Goal: Task Accomplishment & Management: Use online tool/utility

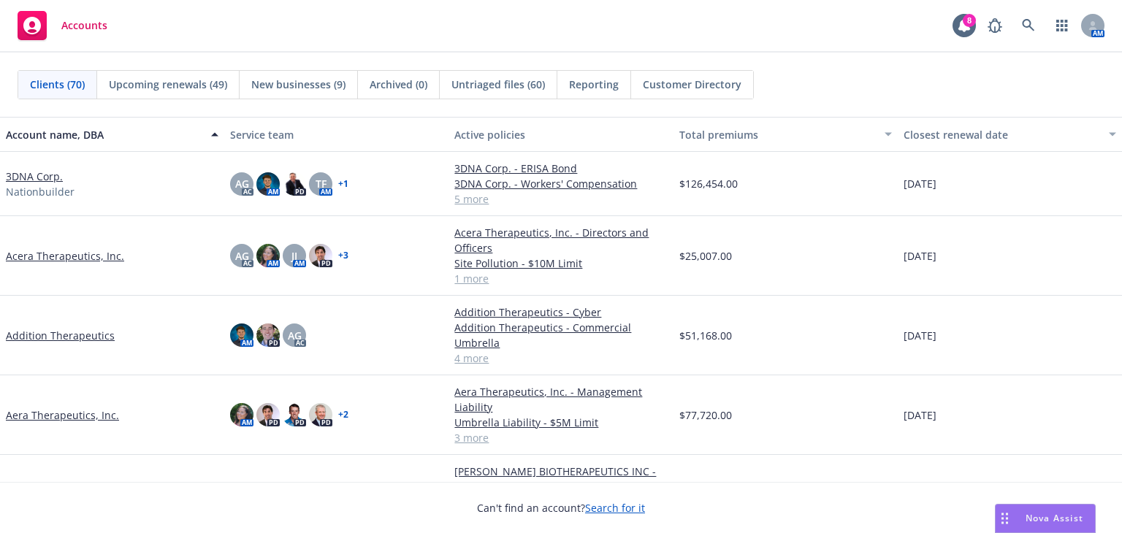
click at [1037, 513] on span "Nova Assist" at bounding box center [1054, 518] width 58 height 12
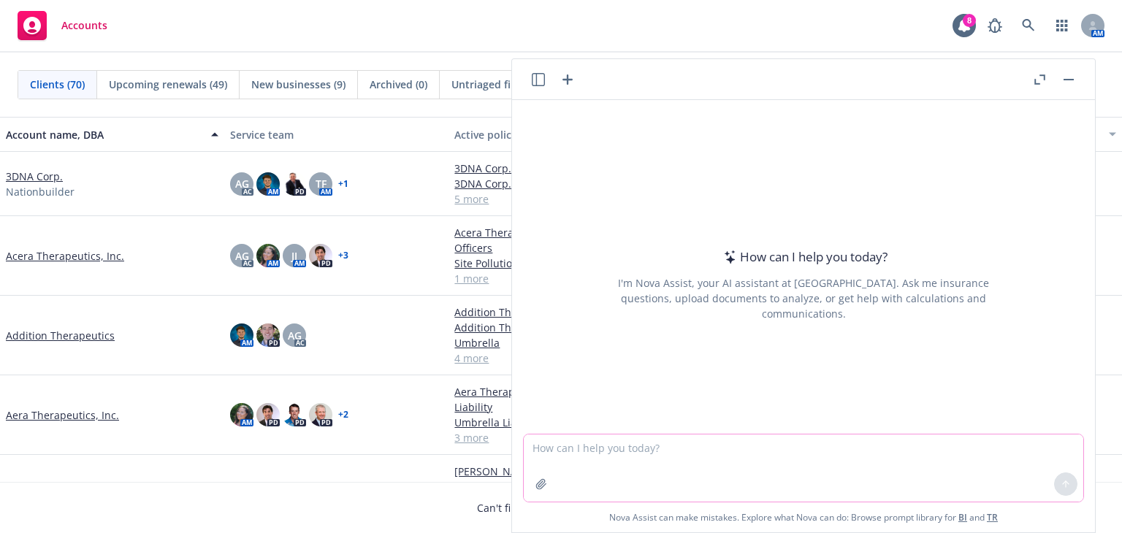
click at [894, 468] on textarea at bounding box center [803, 467] width 559 height 67
click at [805, 450] on textarea "what workers compensation class code for an" at bounding box center [803, 467] width 559 height 69
paste textarea "AI Operators for Customer Support in financial industries"
type textarea "what workers compensation class code for employees in CA: AI Operators for Cust…"
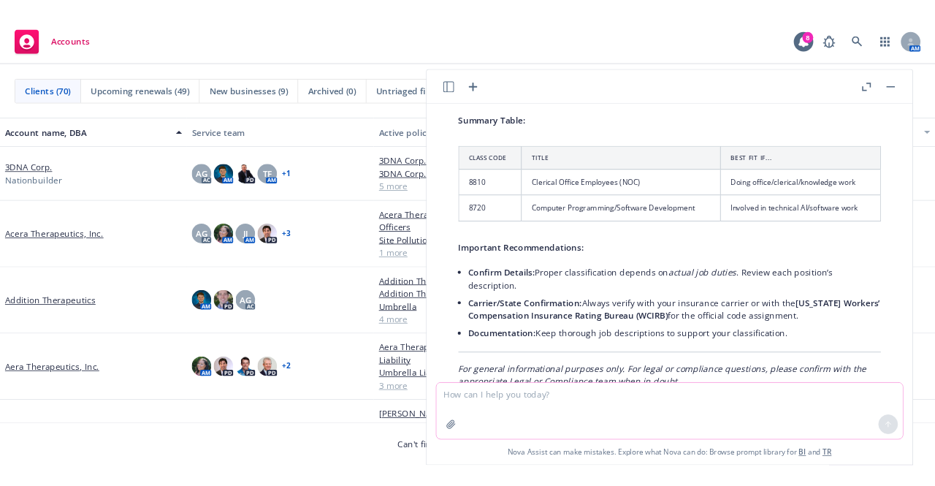
scroll to position [525, 0]
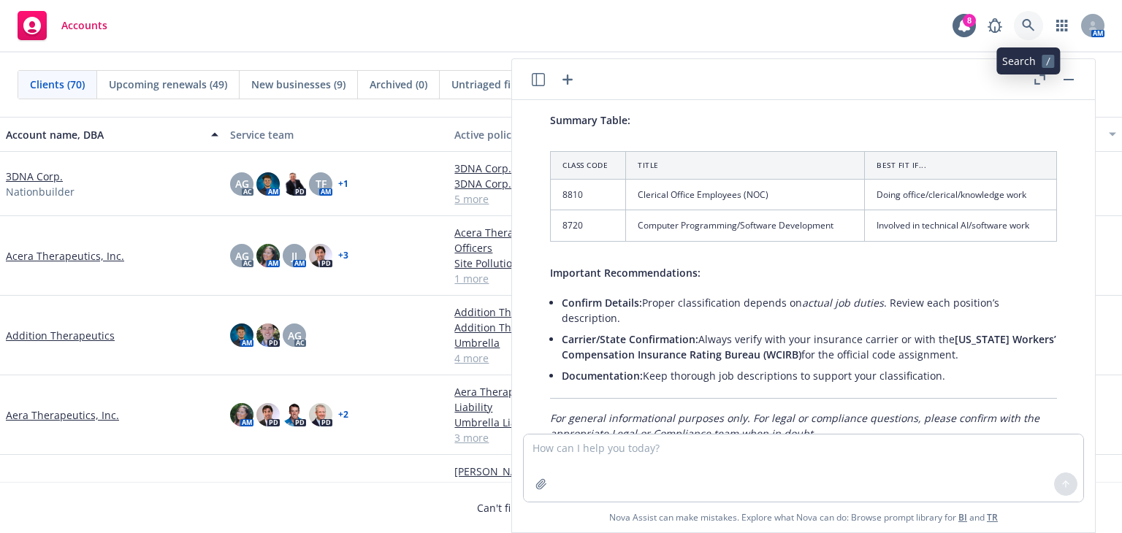
click at [1034, 30] on icon at bounding box center [1027, 25] width 13 height 13
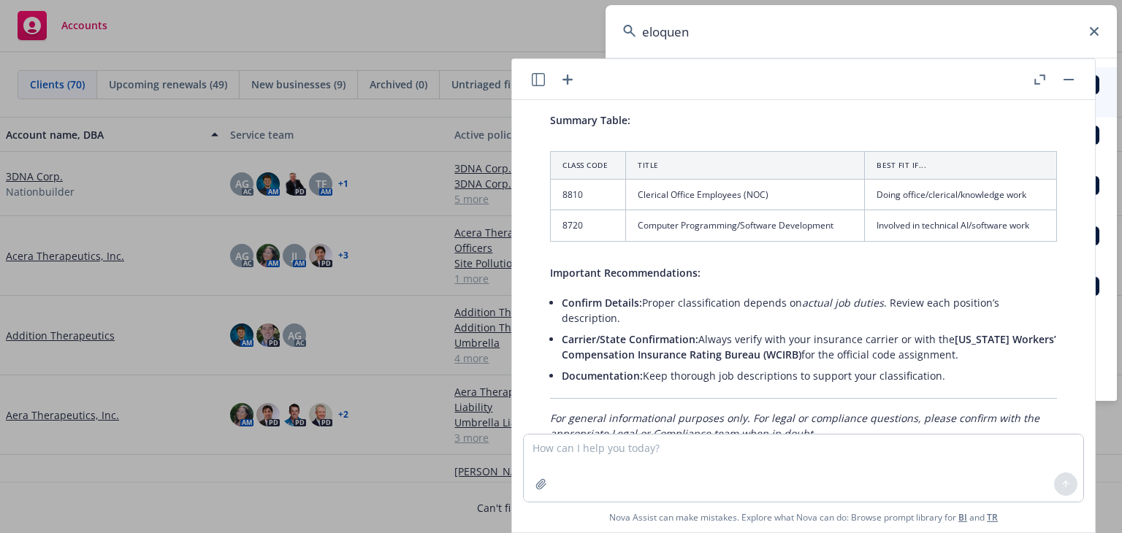
type input "eloquent"
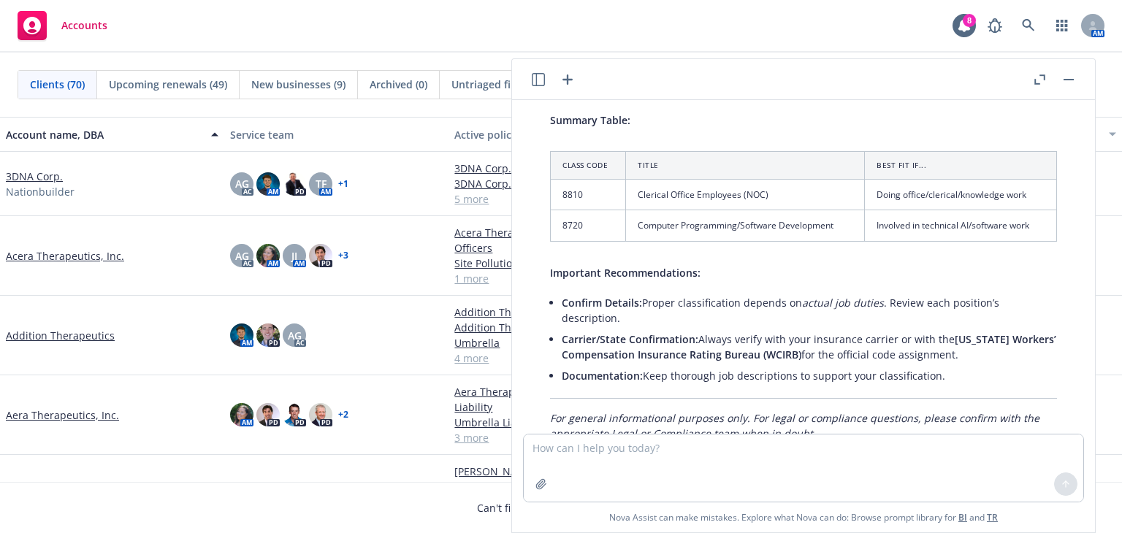
click at [1076, 83] on button at bounding box center [1068, 80] width 18 height 18
click at [1069, 85] on button "button" at bounding box center [1068, 80] width 18 height 18
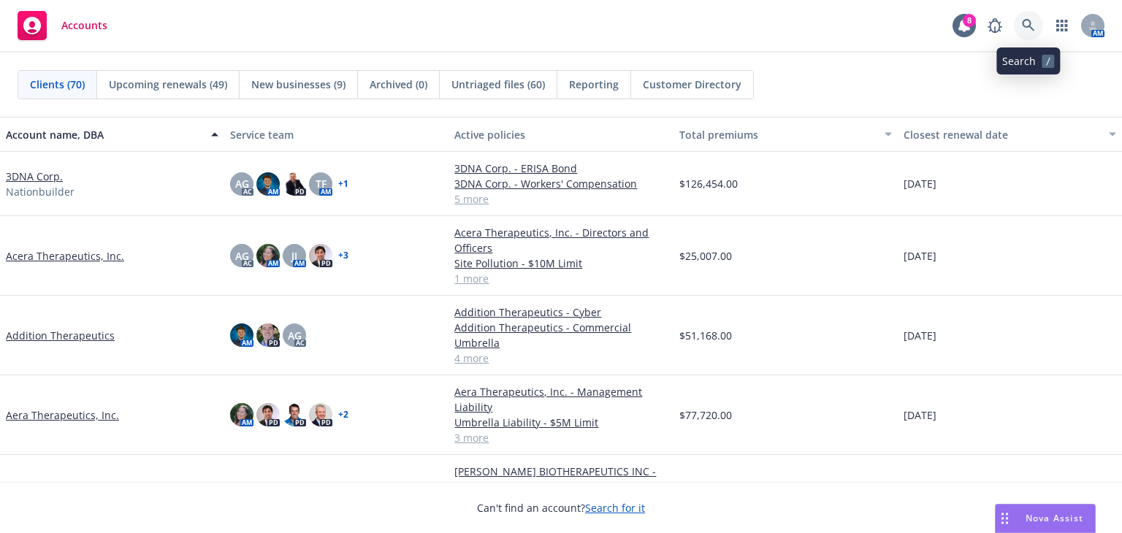
click at [1022, 26] on icon at bounding box center [1027, 25] width 13 height 13
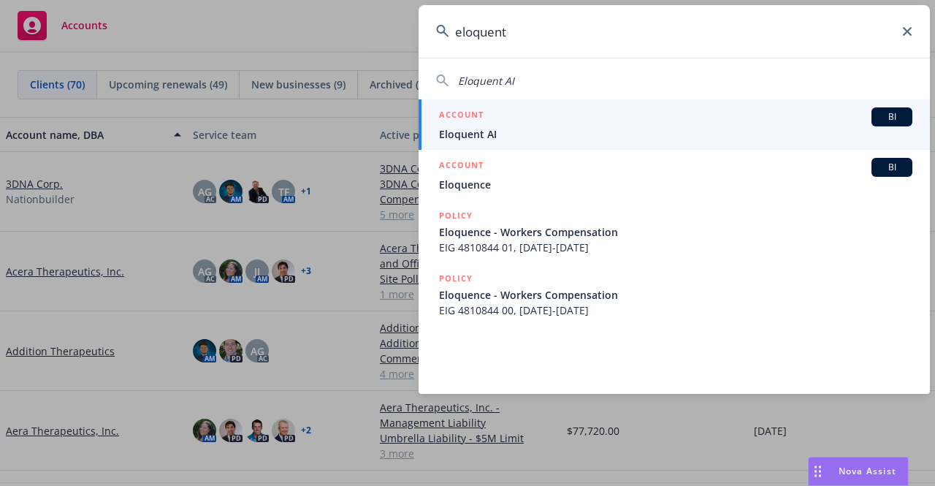
type input "eloquent"
click at [524, 131] on span "Eloquent AI" at bounding box center [675, 133] width 473 height 15
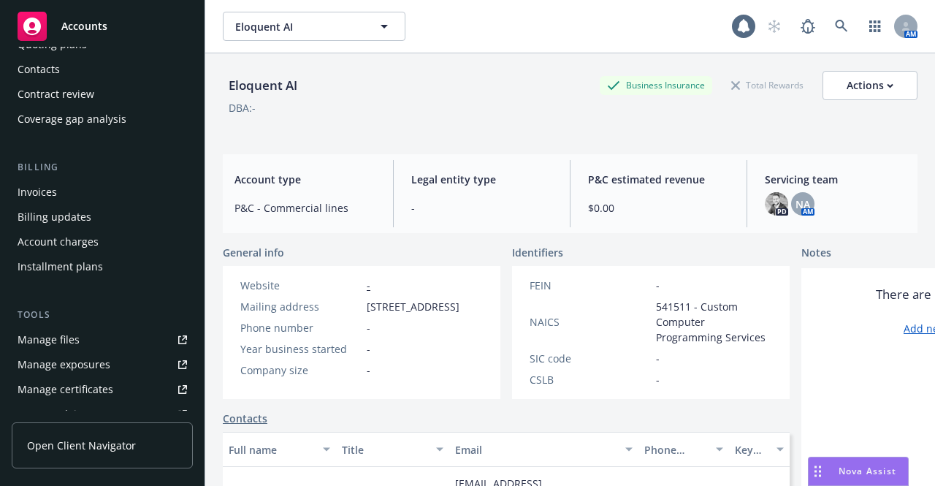
scroll to position [160, 0]
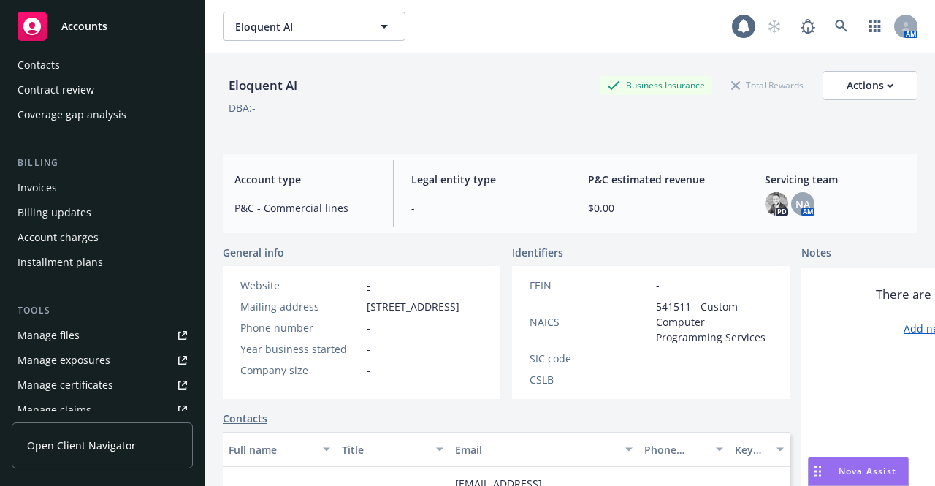
click at [118, 342] on link "Manage files" at bounding box center [102, 334] width 181 height 23
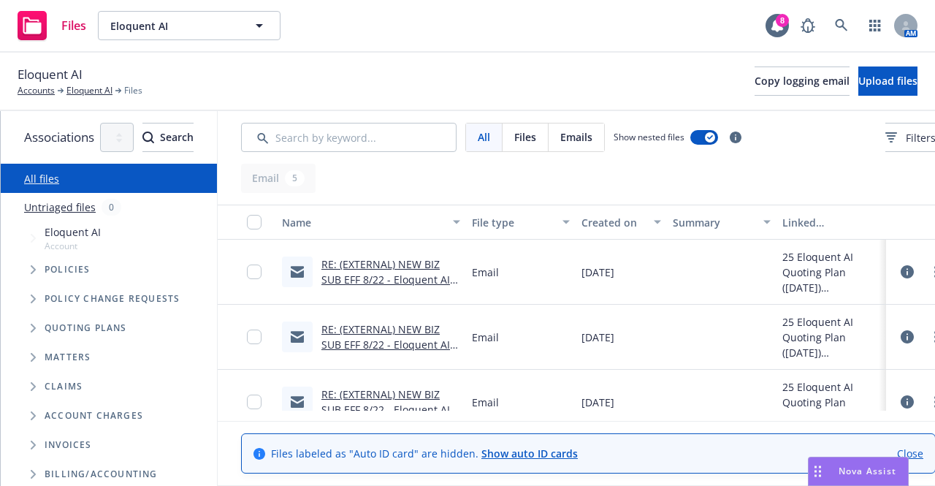
scroll to position [152, 0]
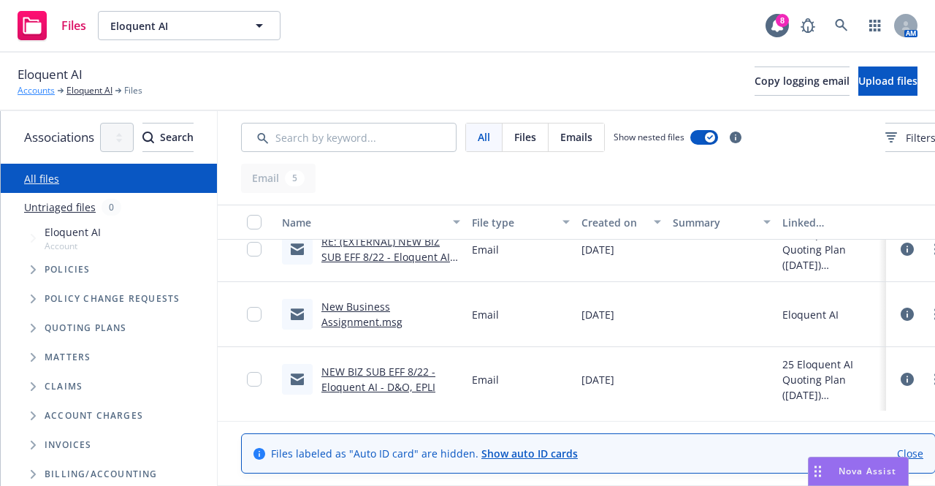
click at [42, 88] on link "Accounts" at bounding box center [36, 90] width 37 height 13
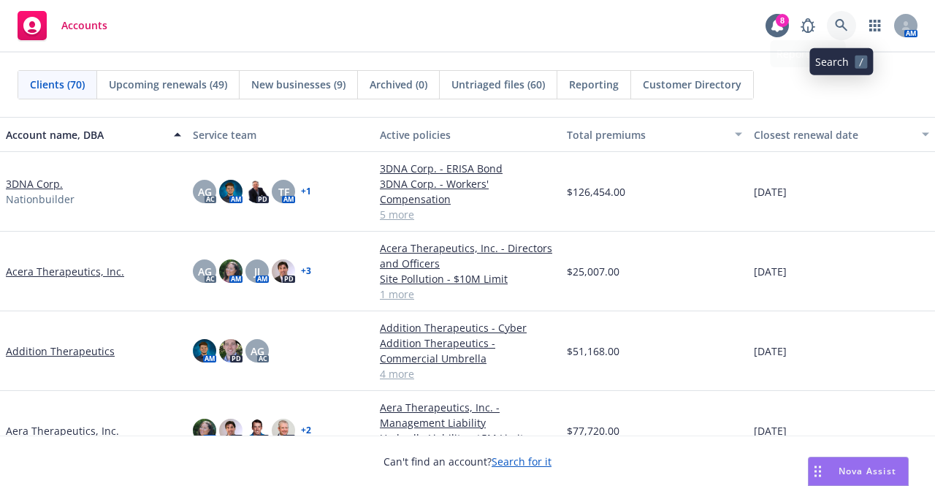
click at [833, 18] on link at bounding box center [841, 25] width 29 height 29
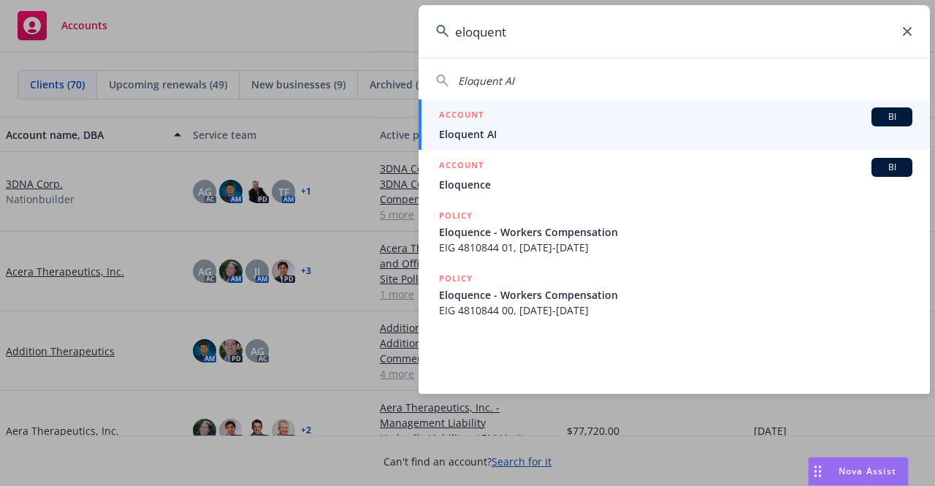
type input "eloquent"
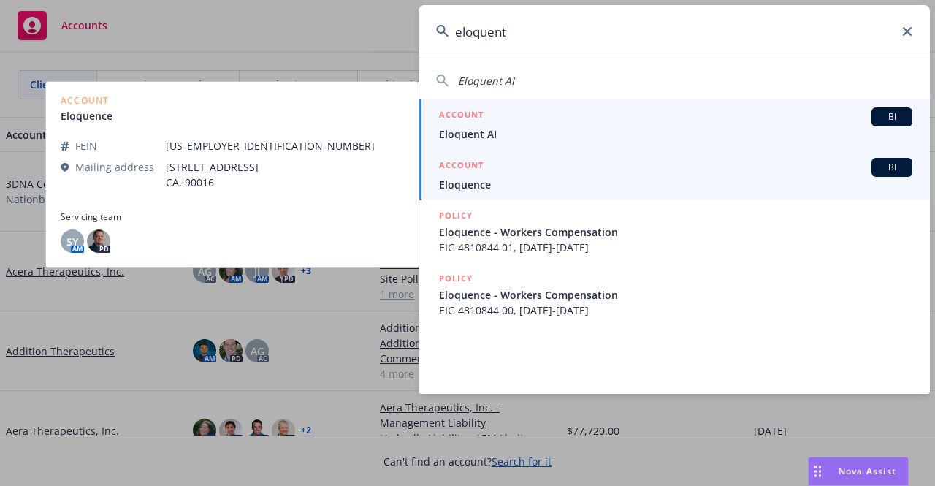
click at [775, 124] on div "ACCOUNT BI" at bounding box center [675, 116] width 473 height 19
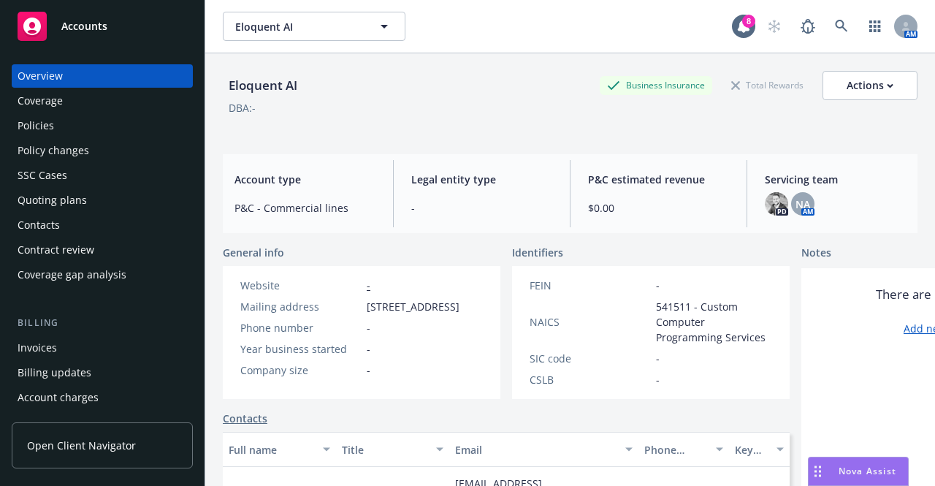
click at [106, 197] on div "Quoting plans" at bounding box center [102, 199] width 169 height 23
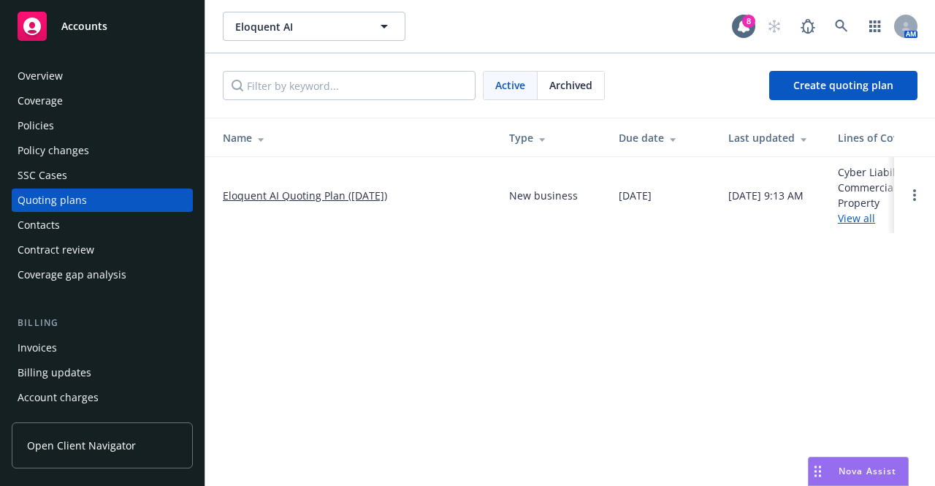
click at [260, 191] on link "Eloquent AI Quoting Plan ([DATE])" at bounding box center [305, 195] width 164 height 15
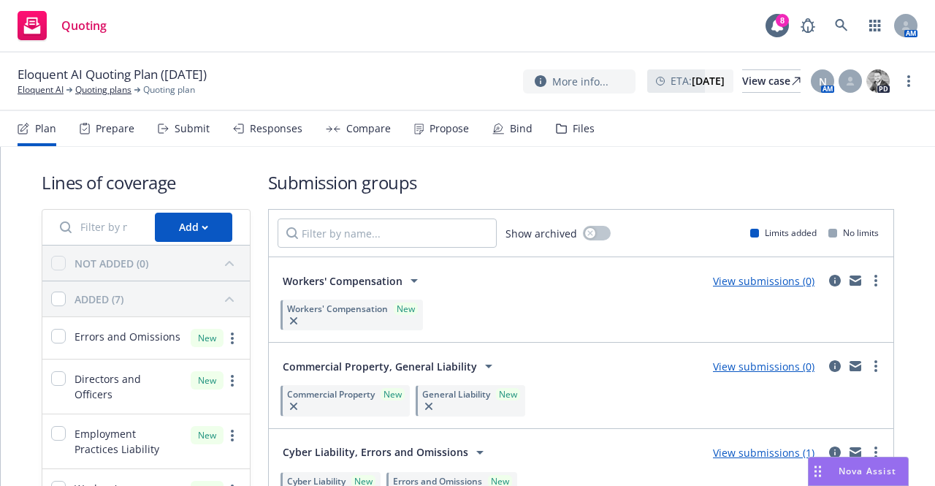
click at [564, 139] on div "Files" at bounding box center [575, 128] width 39 height 35
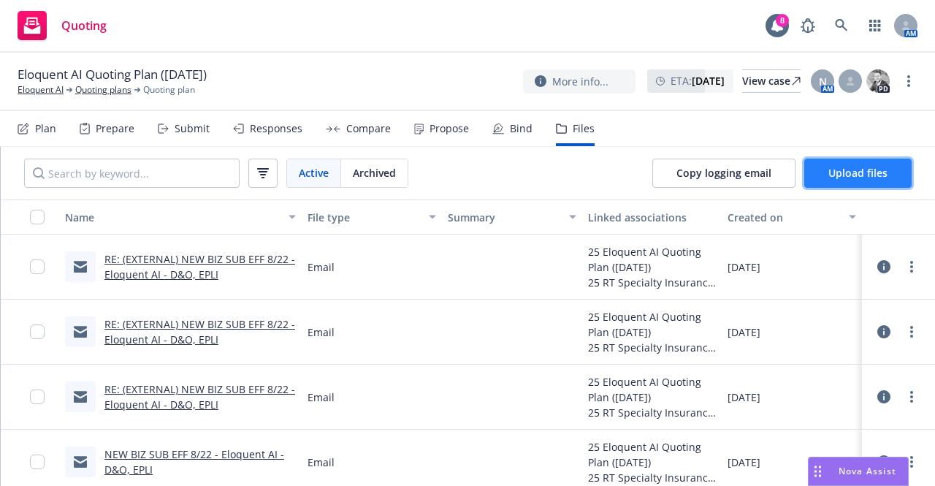
click at [844, 172] on span "Upload files" at bounding box center [857, 173] width 59 height 14
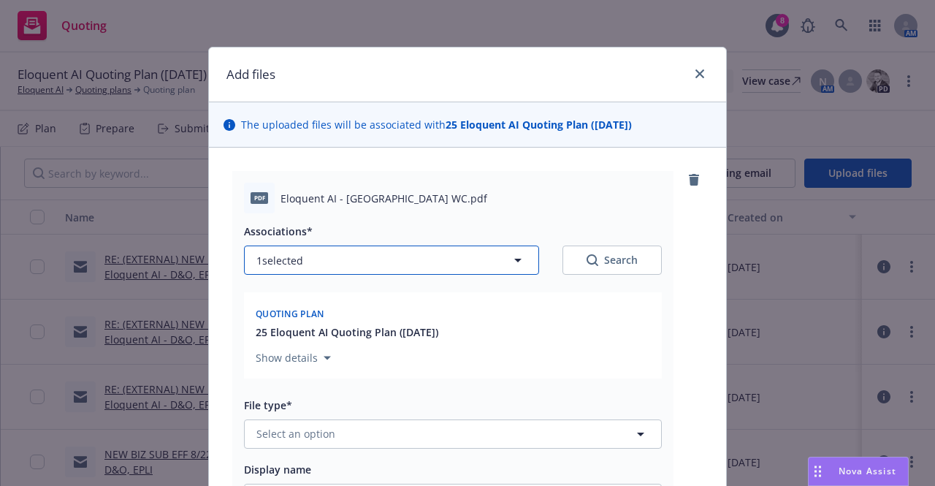
click at [430, 253] on button "1 selected" at bounding box center [391, 259] width 295 height 29
type textarea "x"
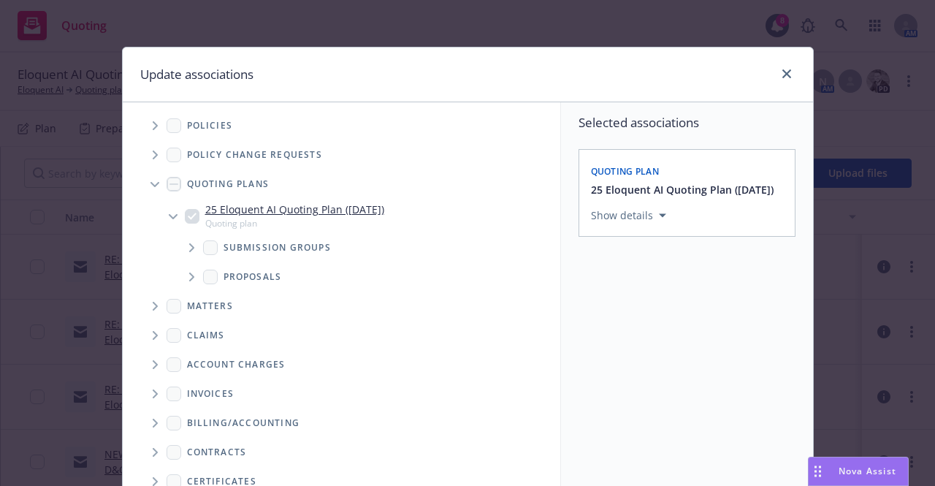
click at [180, 244] on span "Tree Example" at bounding box center [191, 247] width 23 height 23
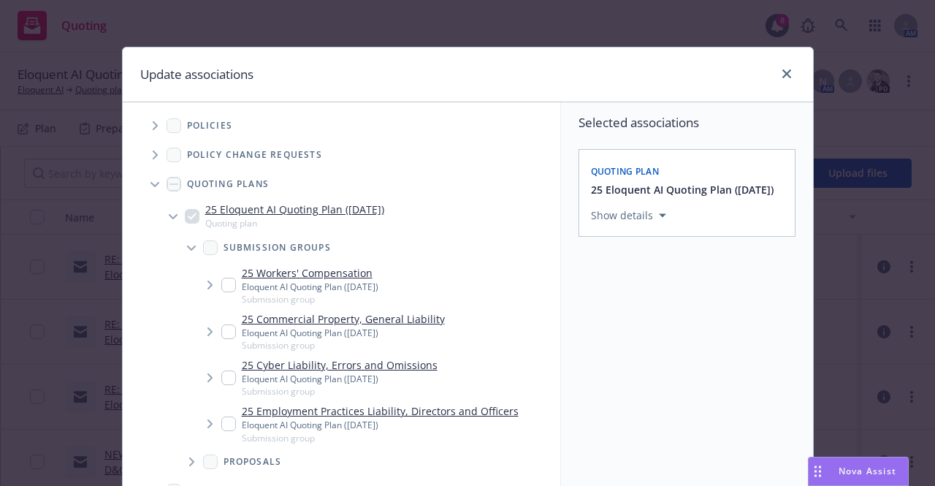
click at [207, 285] on icon "Tree Example" at bounding box center [210, 284] width 6 height 9
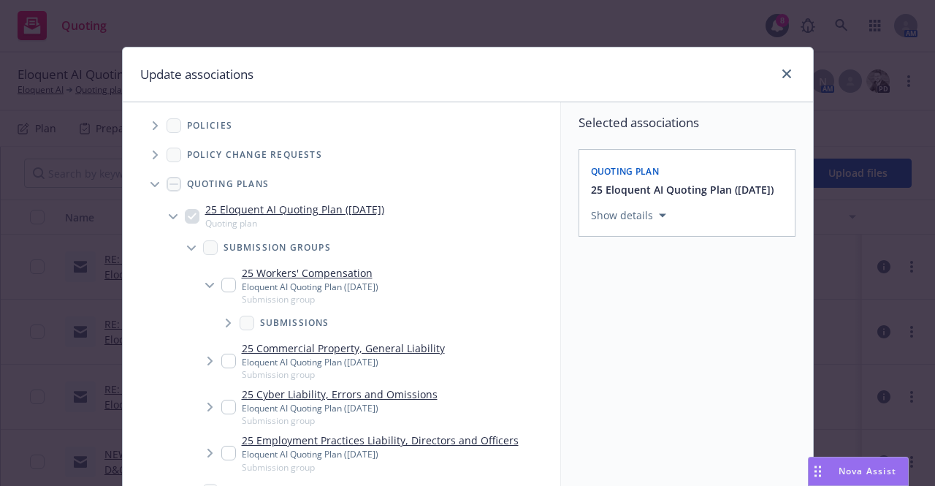
click at [221, 285] on input "Tree Example" at bounding box center [228, 284] width 15 height 15
checkbox input "true"
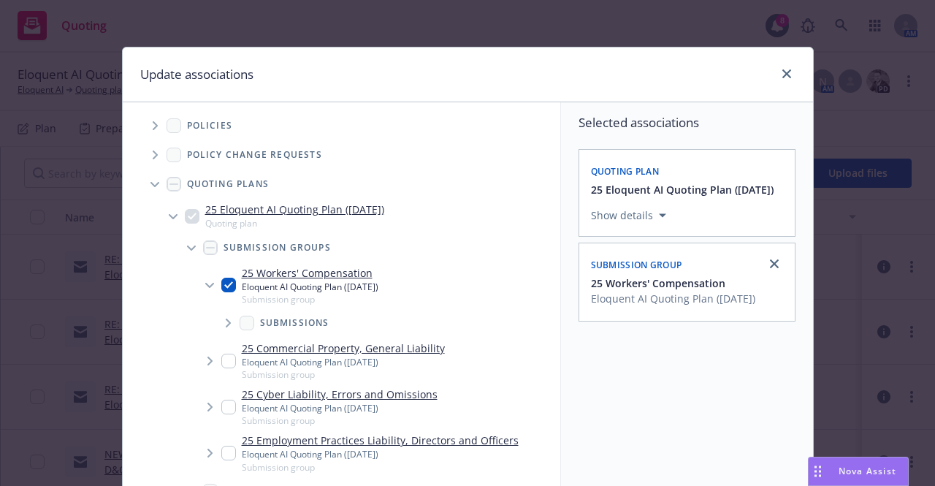
click at [223, 316] on span "Tree Example" at bounding box center [227, 322] width 23 height 23
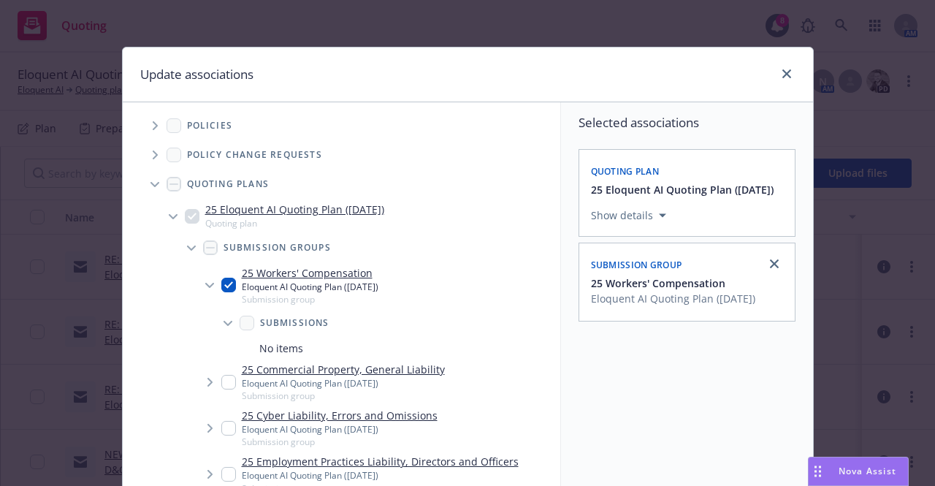
scroll to position [239, 0]
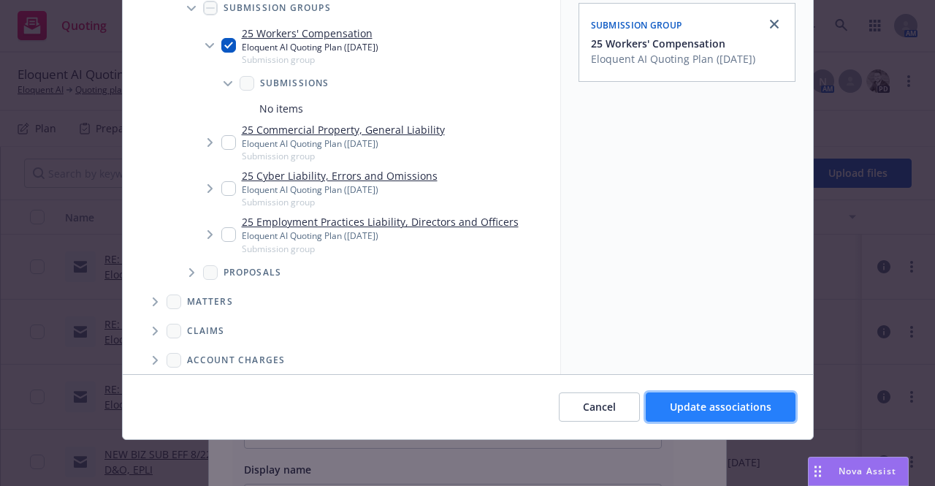
click at [701, 404] on span "Update associations" at bounding box center [720, 406] width 101 height 14
type textarea "x"
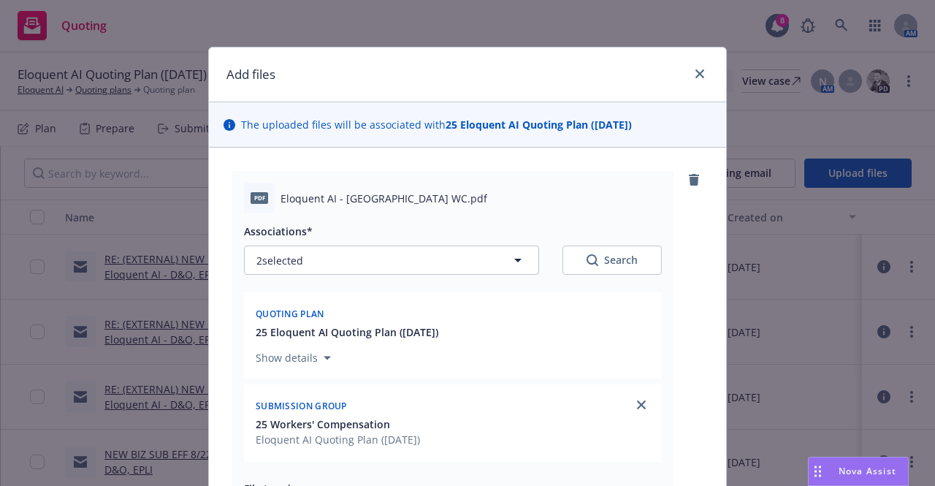
scroll to position [277, 0]
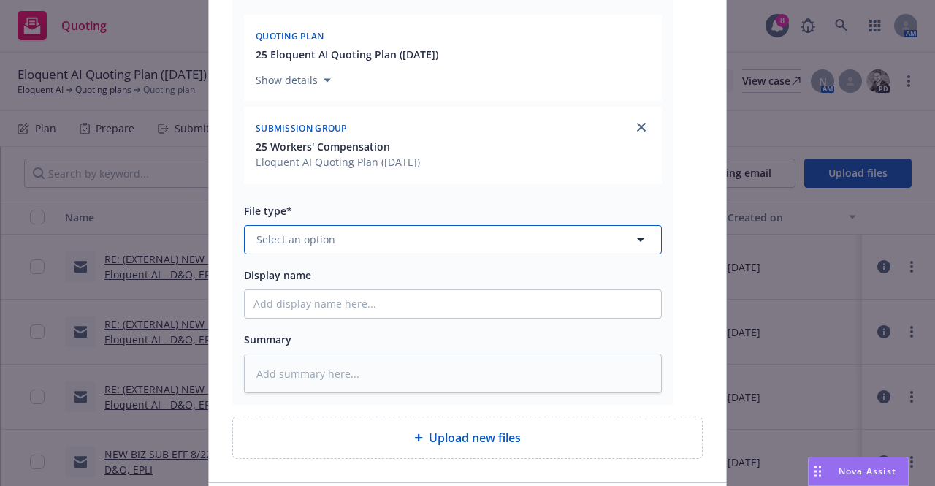
click at [372, 240] on button "Select an option" at bounding box center [453, 239] width 418 height 29
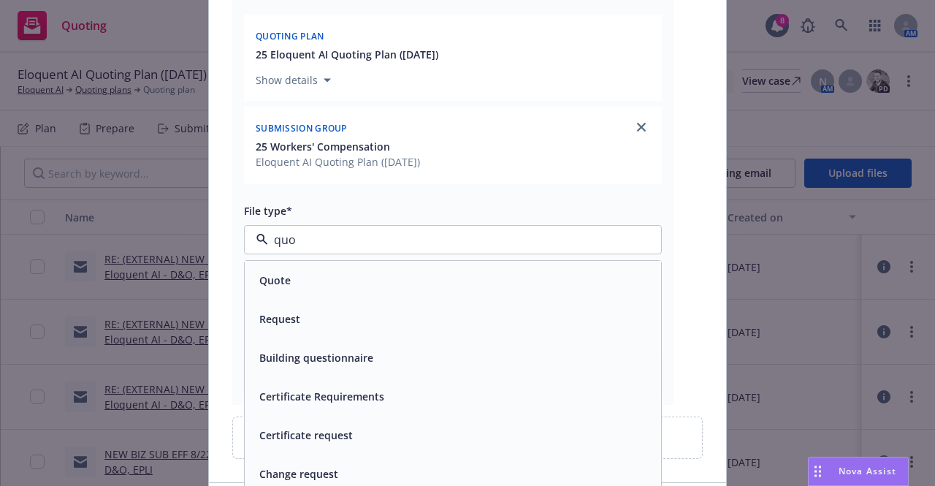
type input "quot"
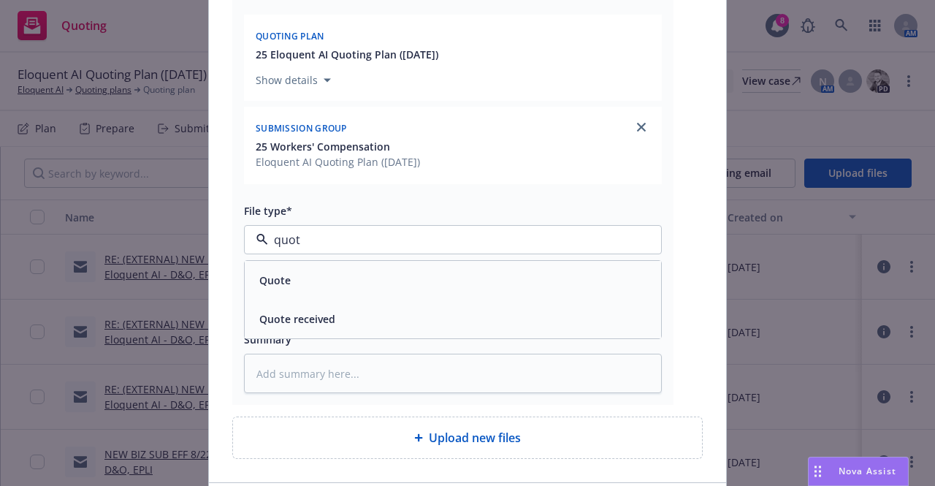
click at [346, 272] on div "Quote" at bounding box center [452, 279] width 399 height 21
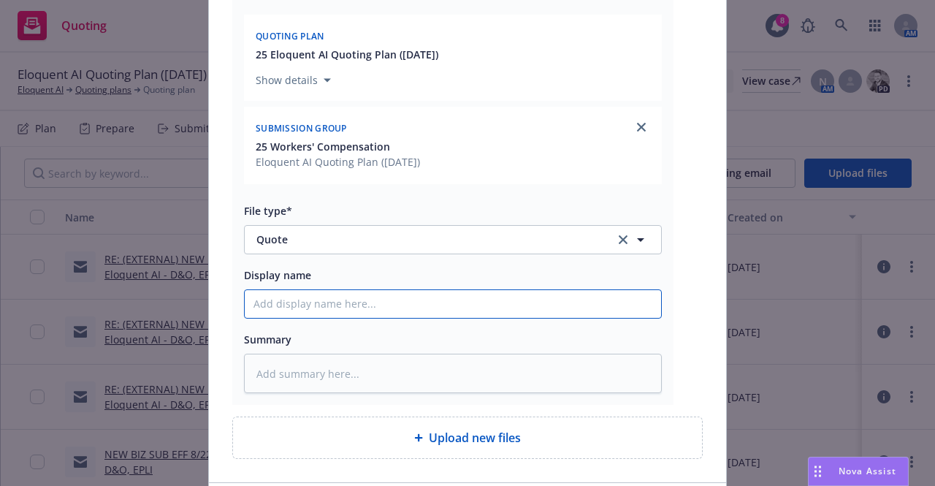
click at [330, 309] on input "Display name" at bounding box center [453, 304] width 416 height 28
type textarea "x"
type input "H"
type textarea "x"
type input "Ha"
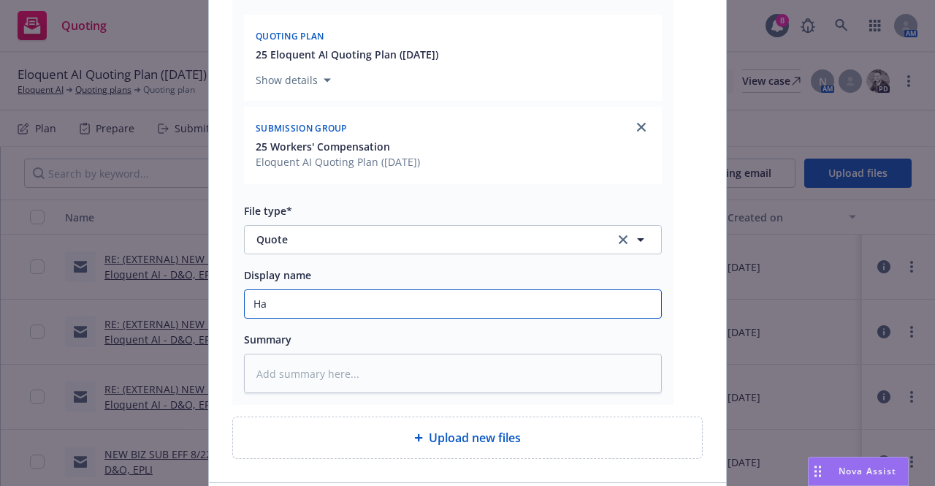
type textarea "x"
type input "Har"
type textarea "x"
type input "Hartford WC"
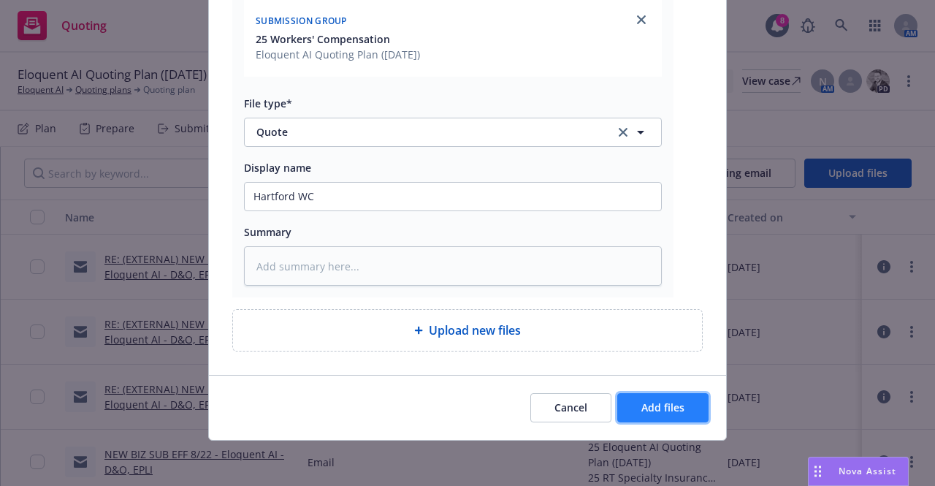
click at [662, 401] on span "Add files" at bounding box center [662, 407] width 43 height 14
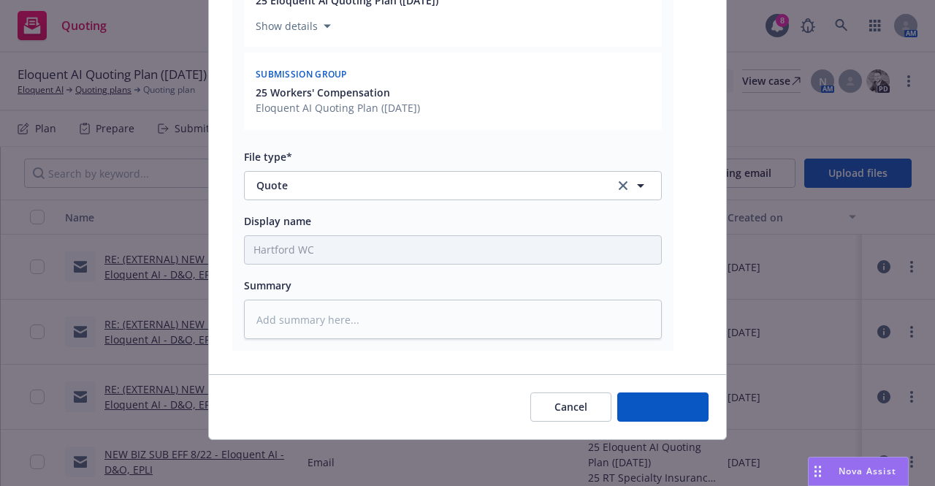
type textarea "x"
